Goal: Task Accomplishment & Management: Complete application form

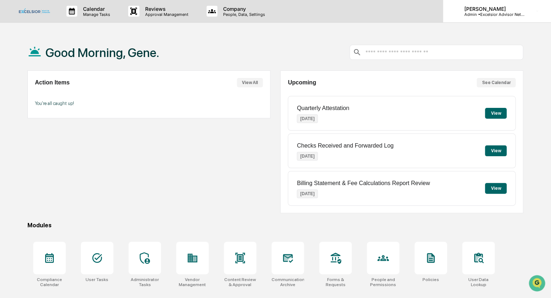
click at [481, 11] on p "[PERSON_NAME]" at bounding box center [491, 9] width 67 height 6
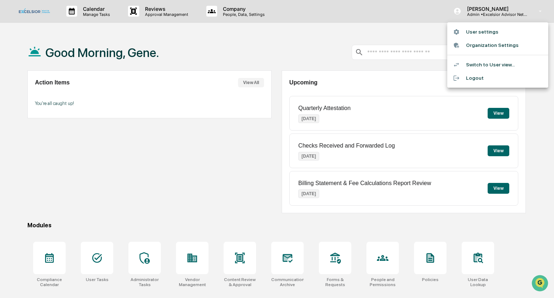
click at [482, 64] on li "Switch to User view..." at bounding box center [497, 64] width 101 height 13
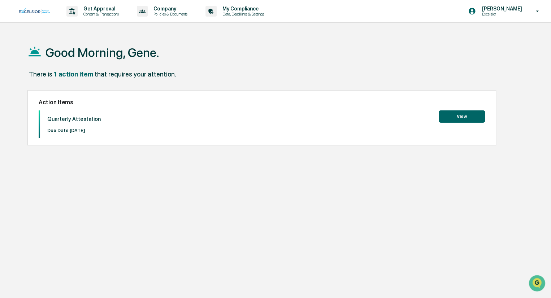
click at [466, 115] on button "View" at bounding box center [461, 116] width 46 height 12
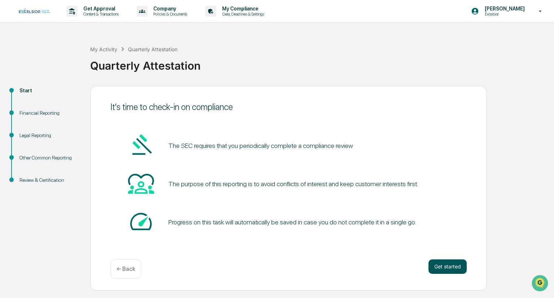
click at [446, 263] on button "Get started" at bounding box center [448, 266] width 38 height 14
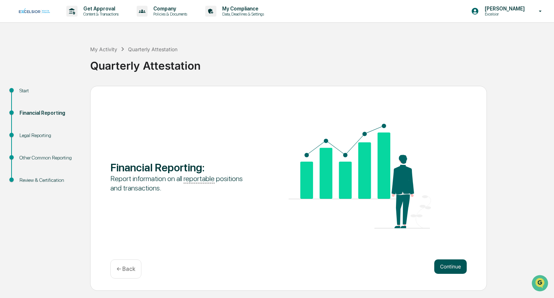
click at [452, 265] on button "Continue" at bounding box center [450, 266] width 32 height 14
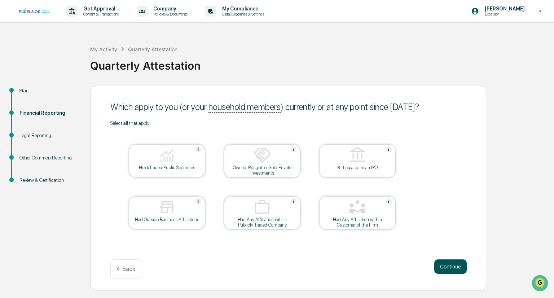
click at [439, 265] on button "Continue" at bounding box center [450, 266] width 32 height 14
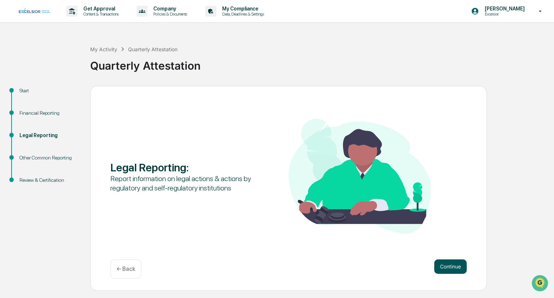
click at [441, 265] on button "Continue" at bounding box center [450, 266] width 32 height 14
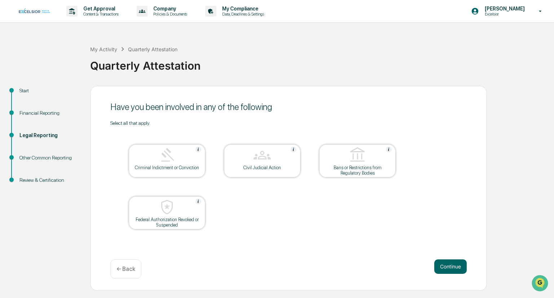
click at [118, 267] on p "← Back" at bounding box center [126, 269] width 19 height 7
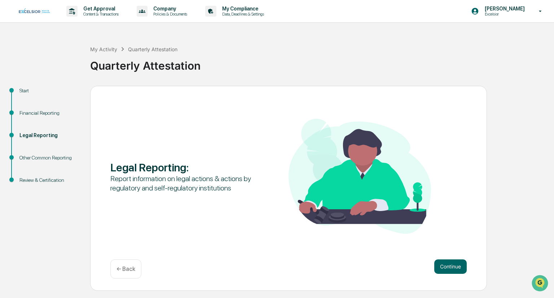
click at [123, 268] on p "← Back" at bounding box center [126, 269] width 19 height 7
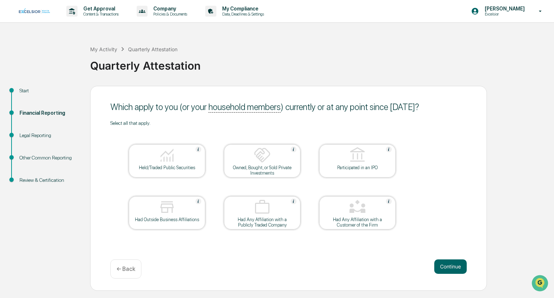
click at [148, 165] on div "Held/Traded Public Securities" at bounding box center [167, 167] width 65 height 5
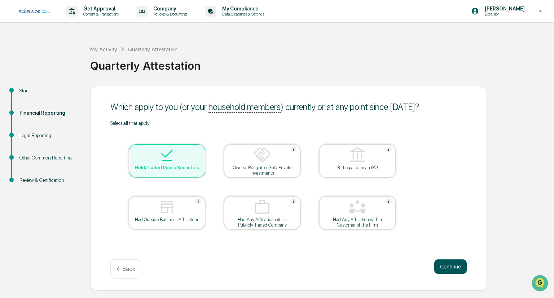
click at [446, 269] on button "Continue" at bounding box center [450, 266] width 32 height 14
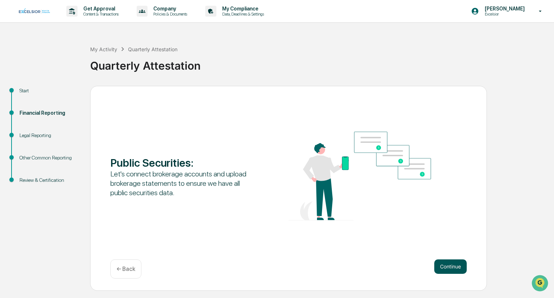
click at [443, 267] on button "Continue" at bounding box center [450, 266] width 32 height 14
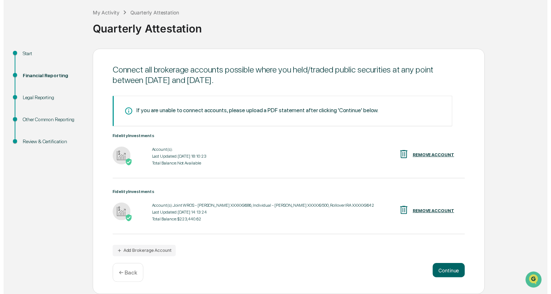
scroll to position [38, 0]
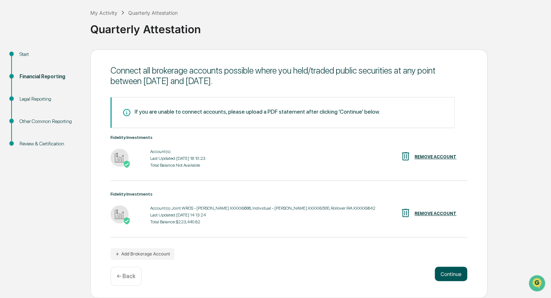
click at [446, 275] on button "Continue" at bounding box center [450, 274] width 32 height 14
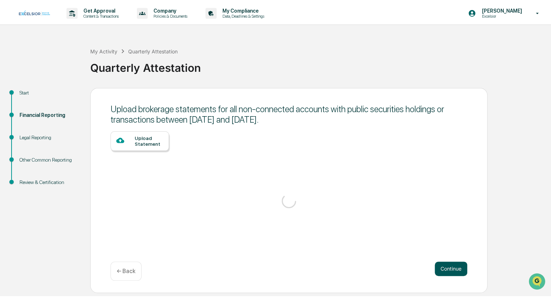
scroll to position [0, 0]
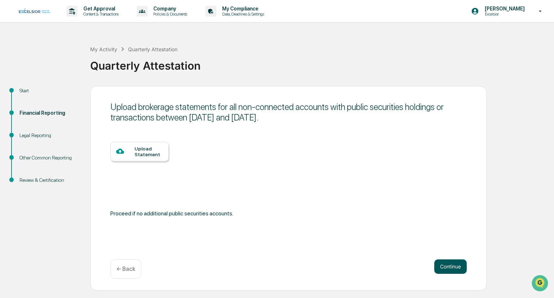
click at [452, 267] on button "Continue" at bounding box center [450, 266] width 32 height 14
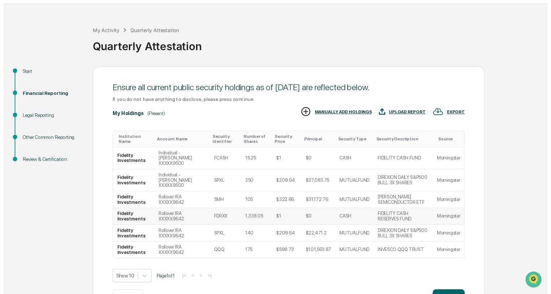
scroll to position [35, 0]
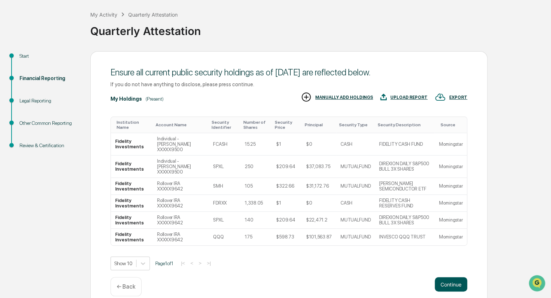
click at [448, 277] on button "Continue" at bounding box center [450, 284] width 32 height 14
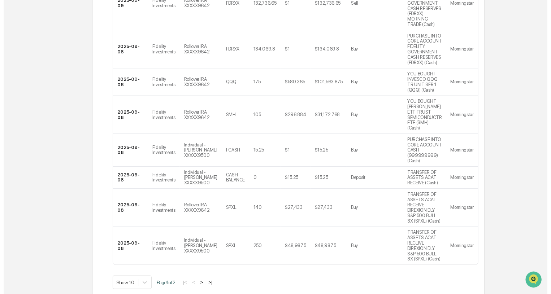
scroll to position [267, 0]
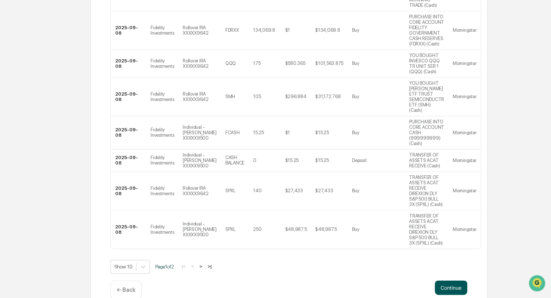
click at [456, 280] on button "Continue" at bounding box center [450, 287] width 32 height 14
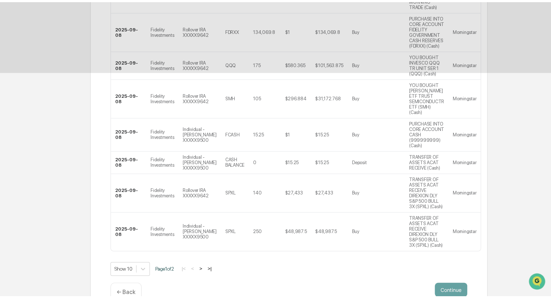
scroll to position [0, 0]
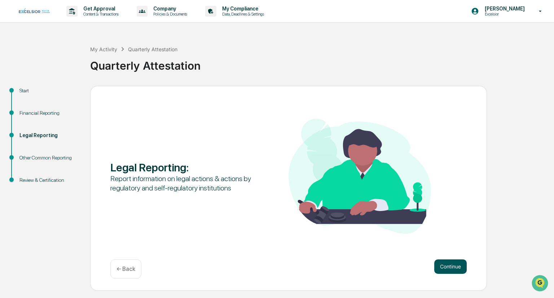
click at [453, 266] on button "Continue" at bounding box center [450, 266] width 32 height 14
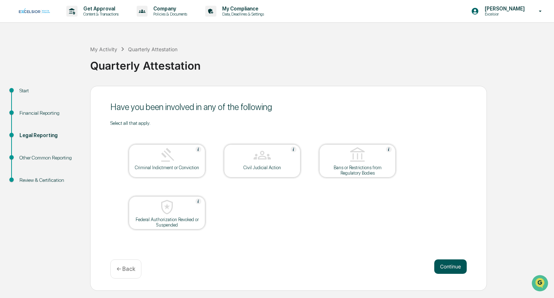
click at [451, 267] on button "Continue" at bounding box center [450, 266] width 32 height 14
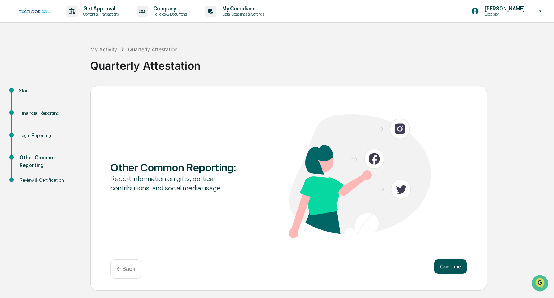
click at [452, 267] on button "Continue" at bounding box center [450, 266] width 32 height 14
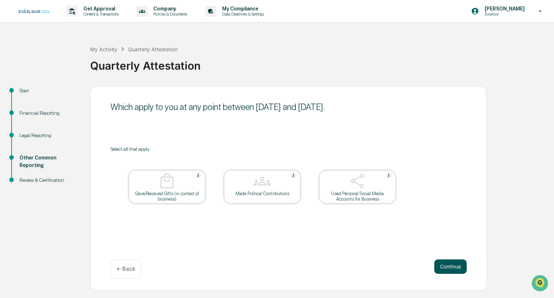
click at [450, 268] on button "Continue" at bounding box center [450, 266] width 32 height 14
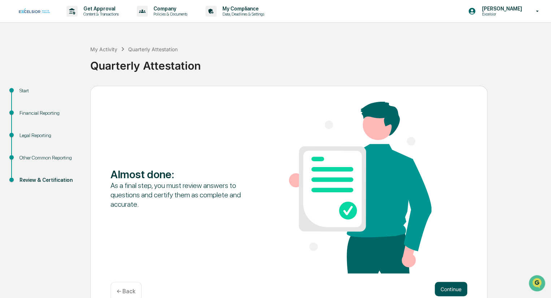
click at [456, 284] on button "Continue" at bounding box center [450, 289] width 32 height 14
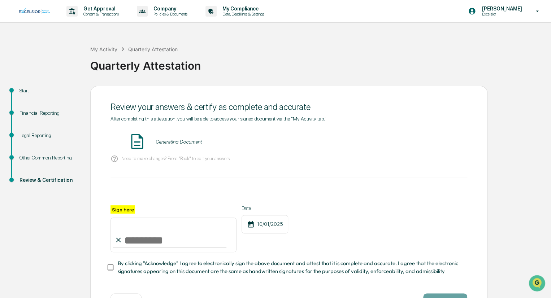
scroll to position [28, 0]
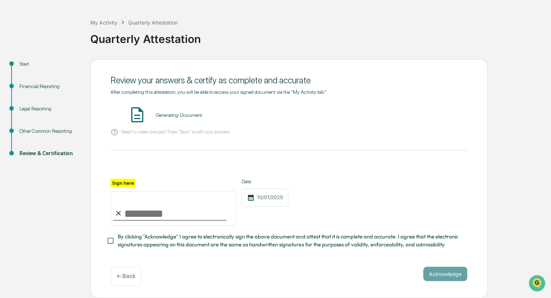
click at [131, 213] on input "Sign here" at bounding box center [173, 208] width 126 height 35
type input "**********"
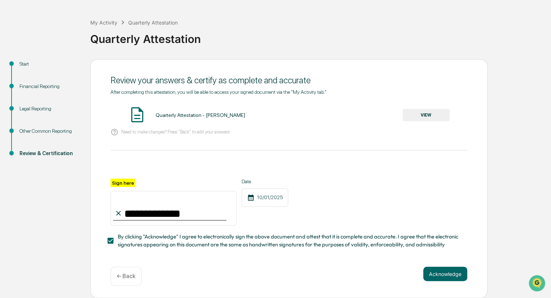
click at [442, 275] on button "Acknowledge" at bounding box center [445, 274] width 44 height 14
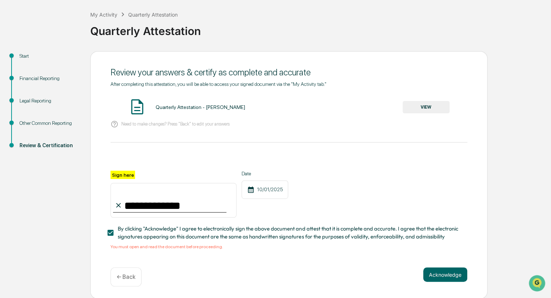
scroll to position [38, 0]
click at [127, 232] on span "By clicking "Acknowledge" I agree to electronically sign the above document and…" at bounding box center [290, 232] width 344 height 16
click at [423, 106] on button "VIEW" at bounding box center [425, 106] width 47 height 12
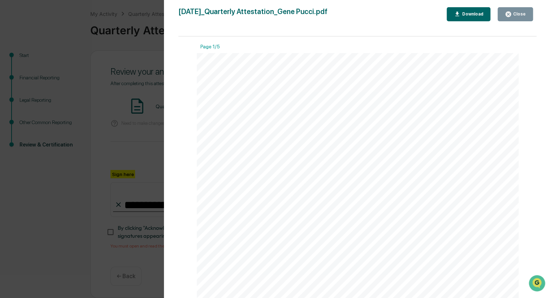
scroll to position [125, 0]
